Goal: Information Seeking & Learning: Learn about a topic

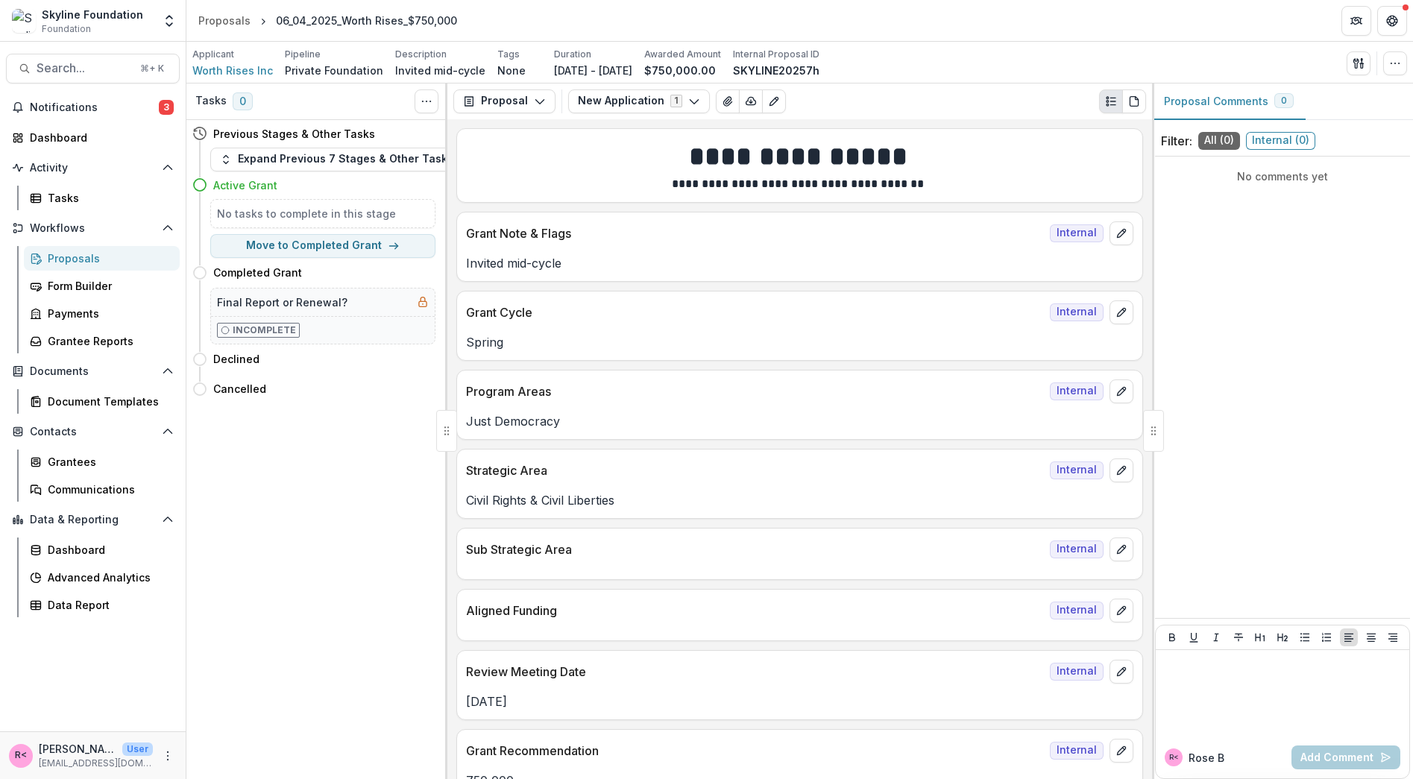
scroll to position [2169, 0]
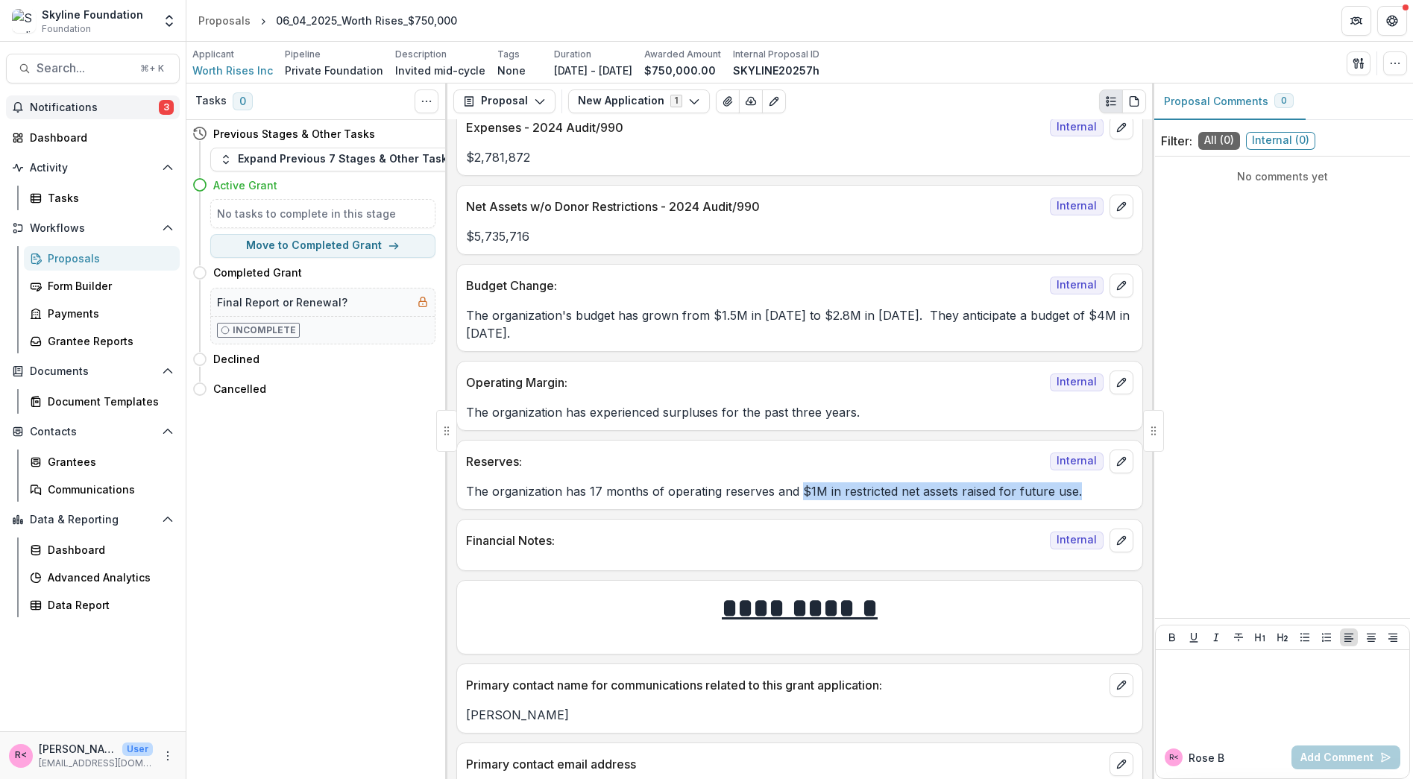
click at [107, 110] on span "Notifications" at bounding box center [94, 107] width 129 height 13
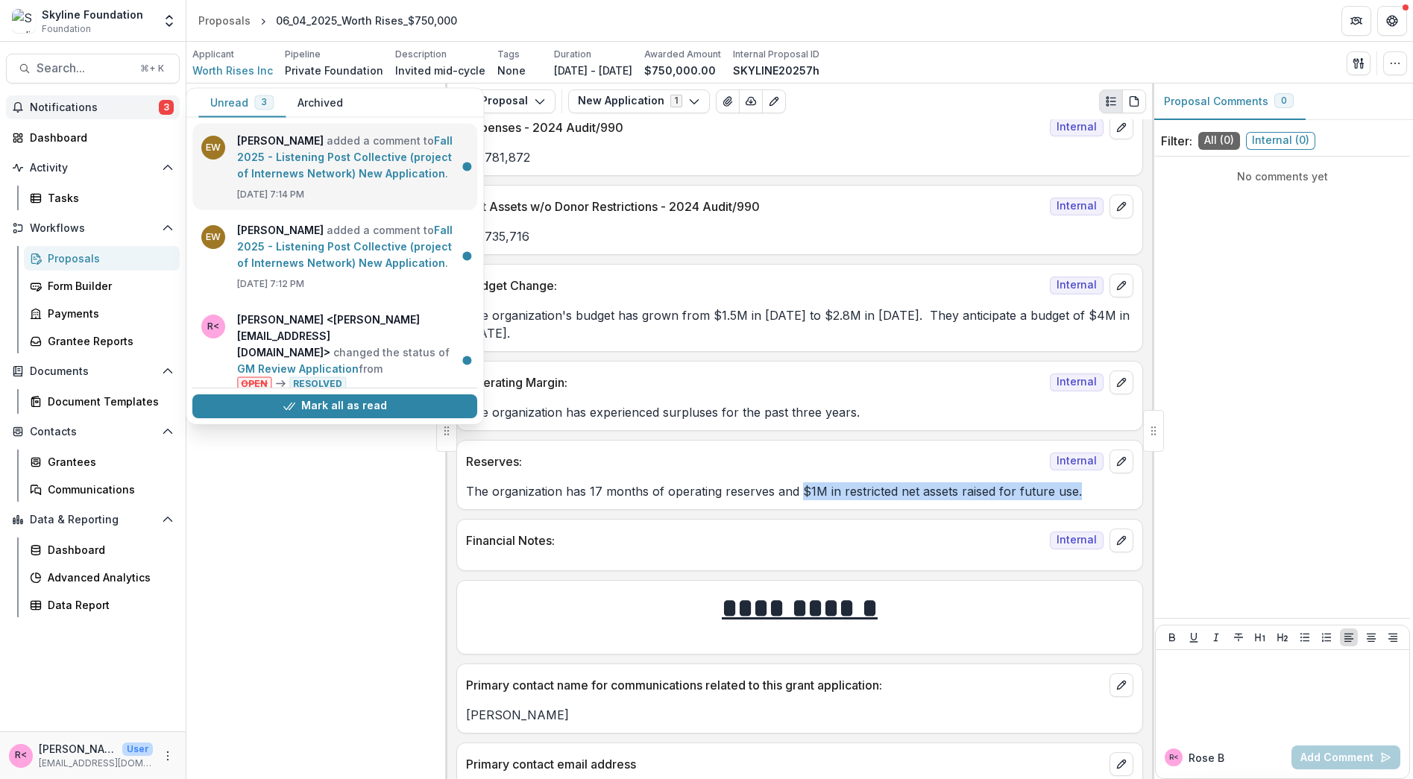
click at [387, 173] on link "Fall 2025 - Listening Post Collective (project of Internews Network) New Applic…" at bounding box center [345, 156] width 216 height 45
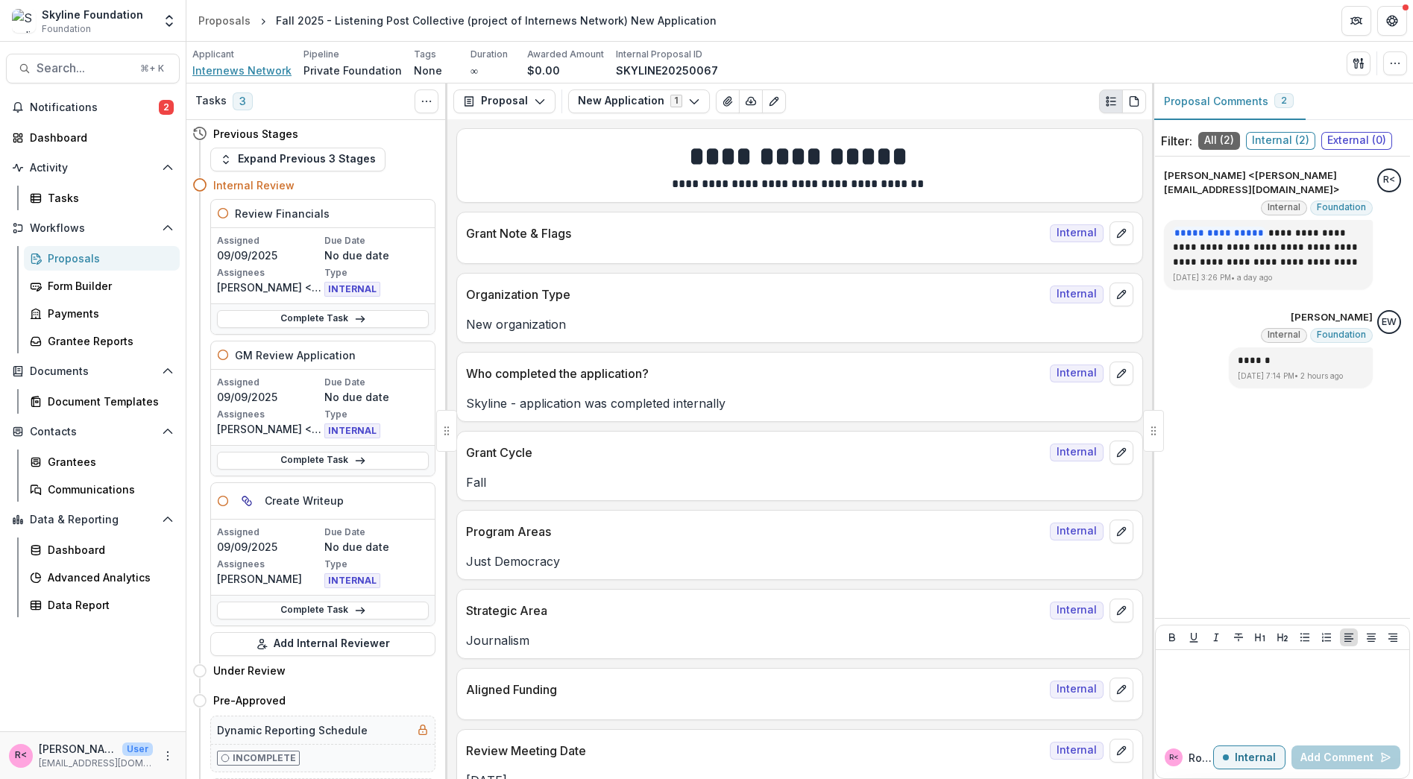
click at [244, 75] on span "Internews Network" at bounding box center [241, 71] width 99 height 16
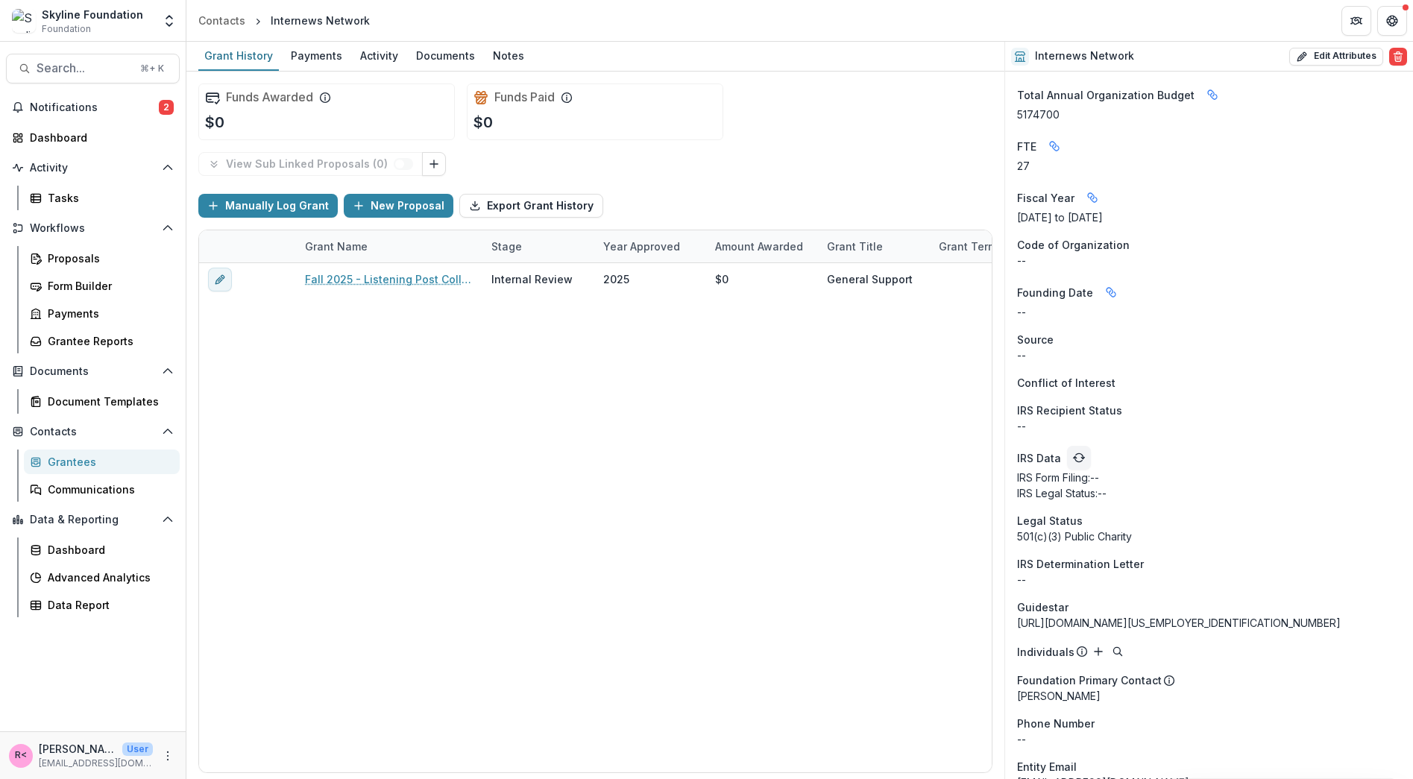
scroll to position [1188, 0]
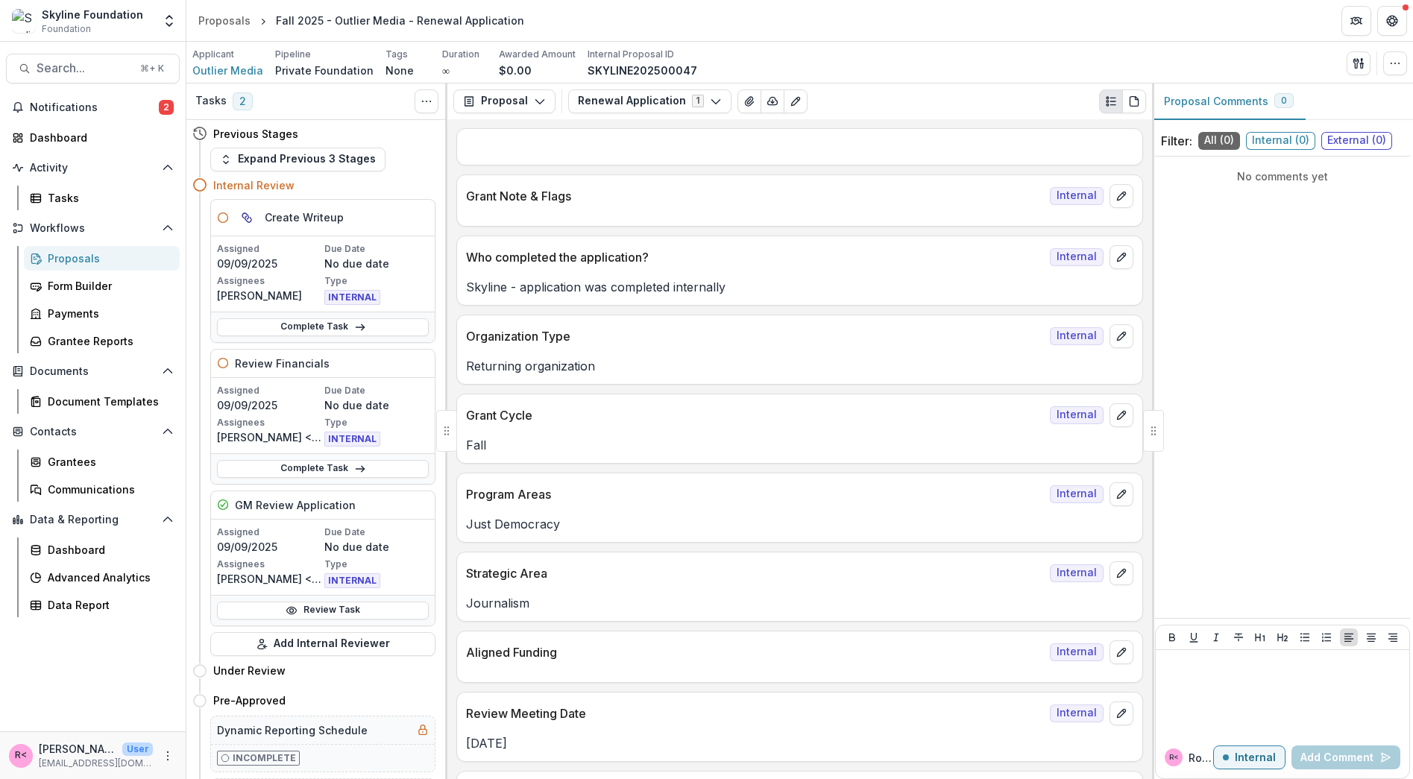
scroll to position [3758, 0]
